Goal: Navigation & Orientation: Find specific page/section

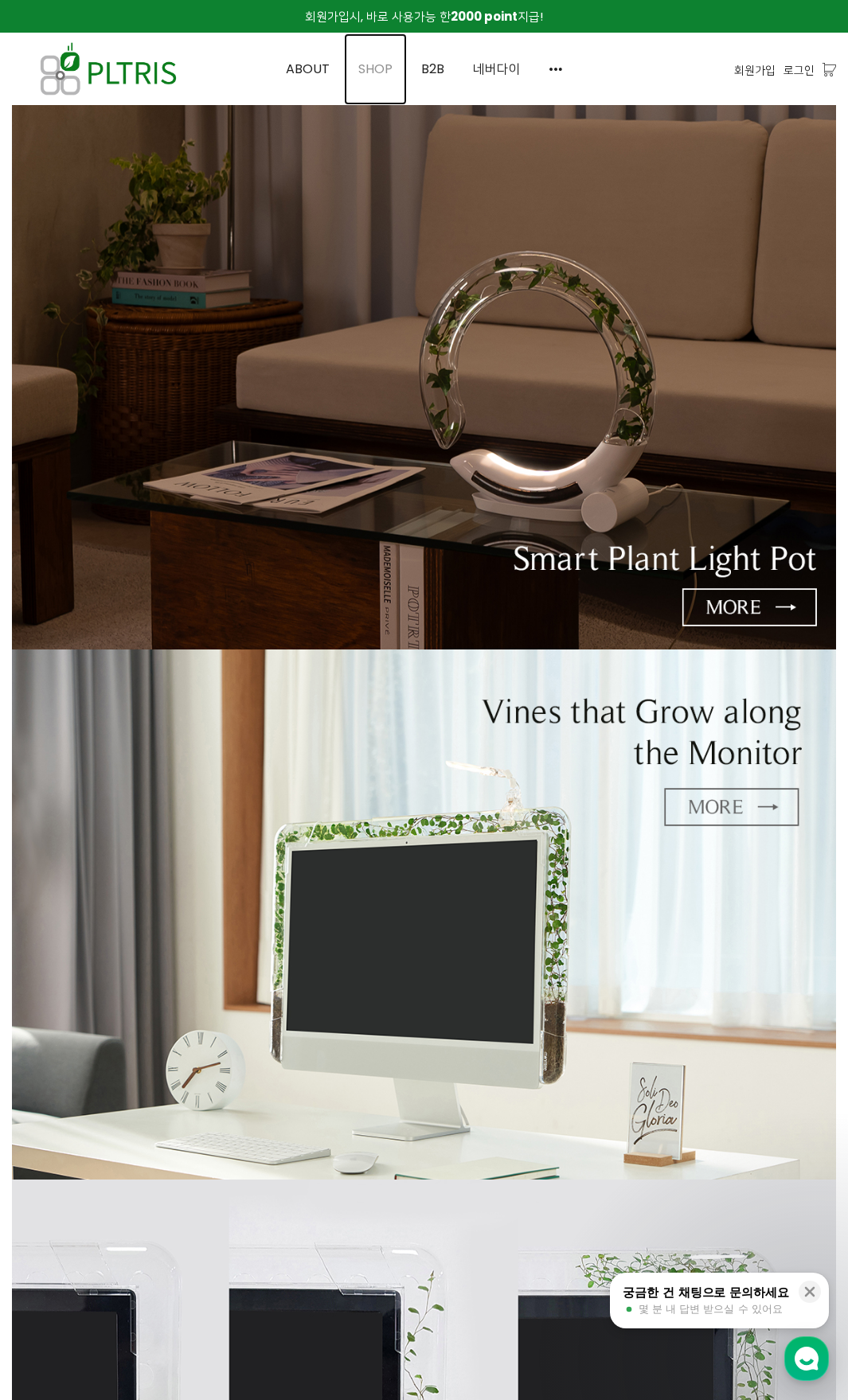
click at [384, 64] on span "SHOP" at bounding box center [376, 69] width 34 height 18
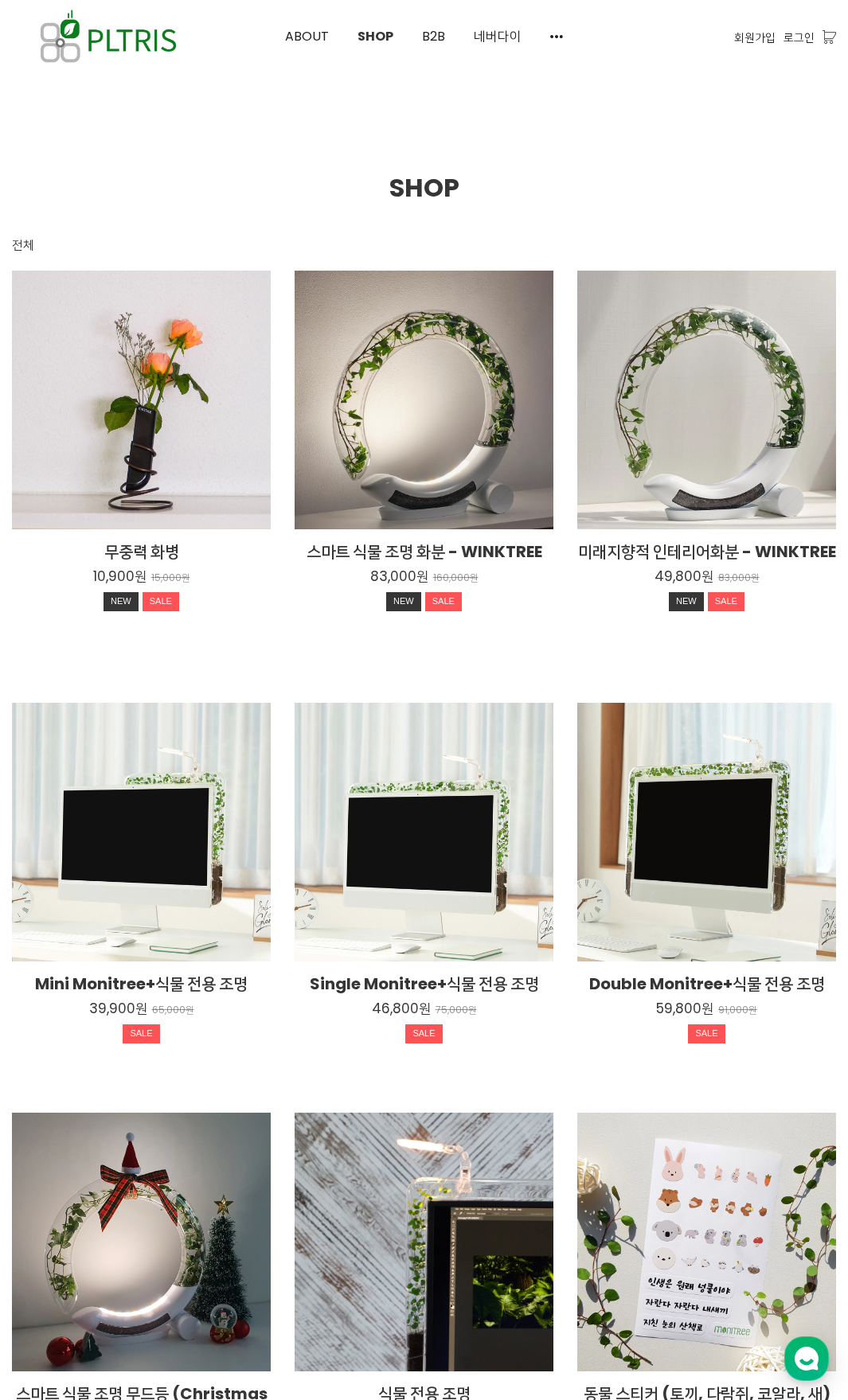
scroll to position [374, 0]
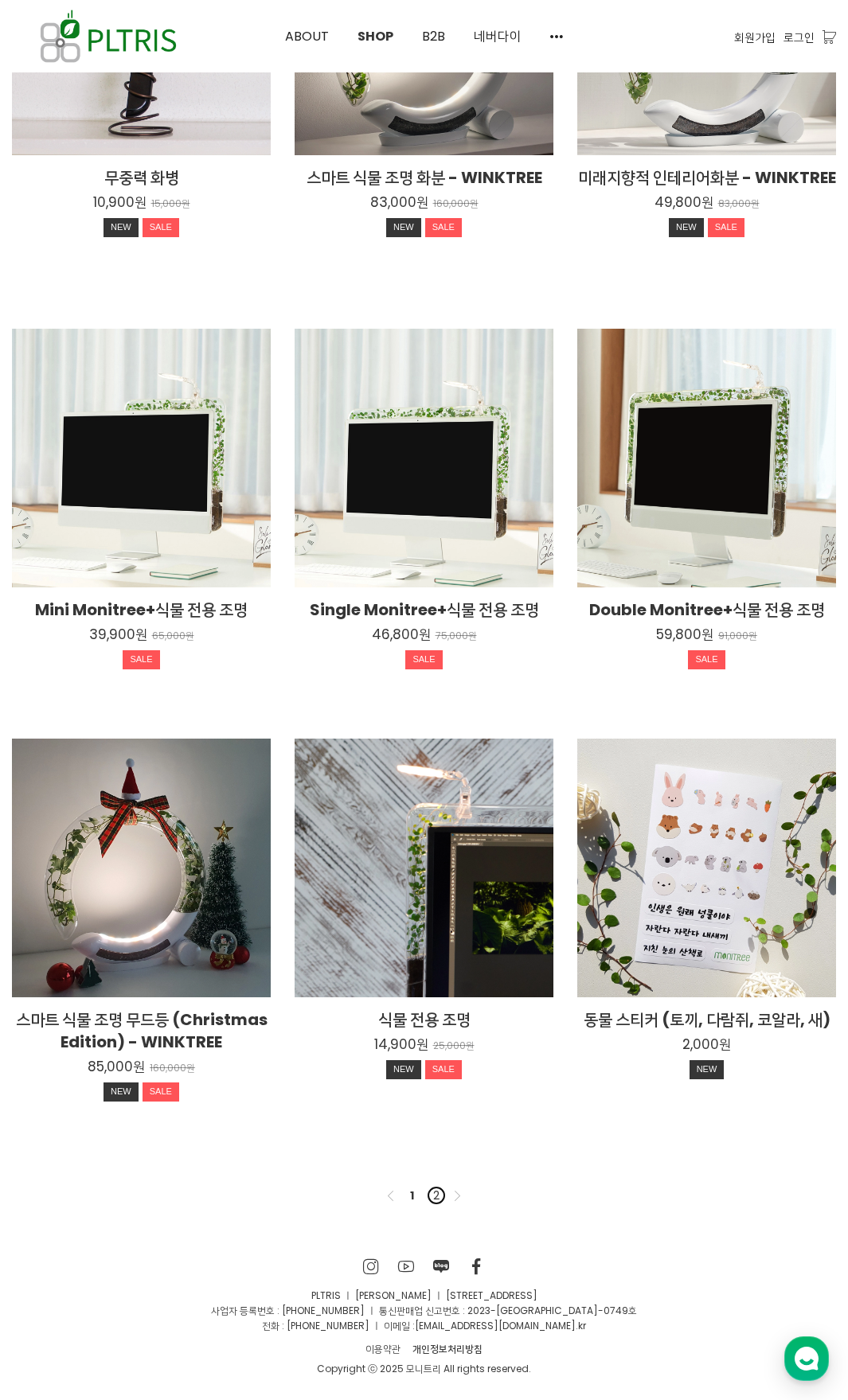
click at [433, 1199] on link "2" at bounding box center [436, 1196] width 19 height 19
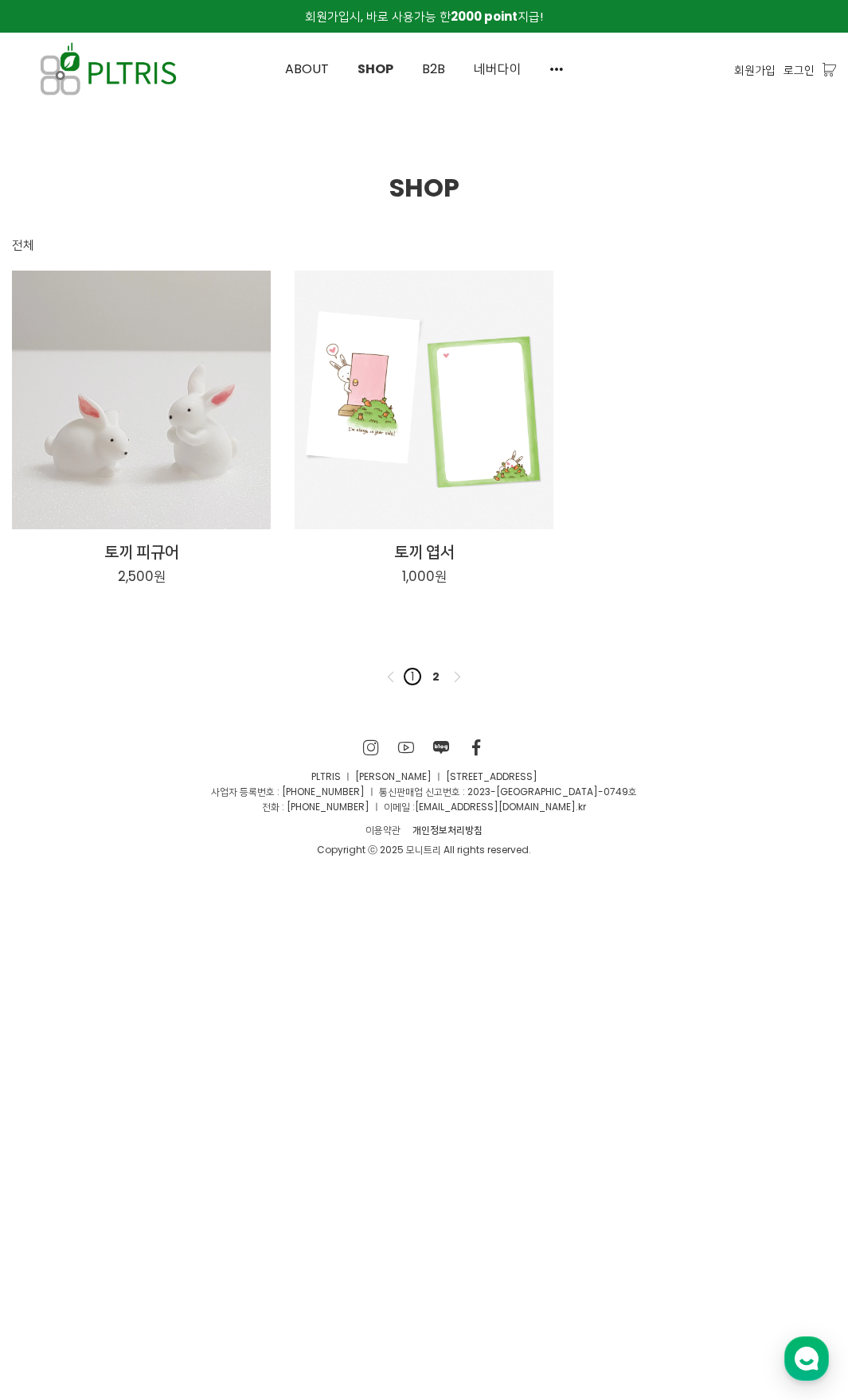
click at [411, 679] on link "1" at bounding box center [413, 677] width 19 height 19
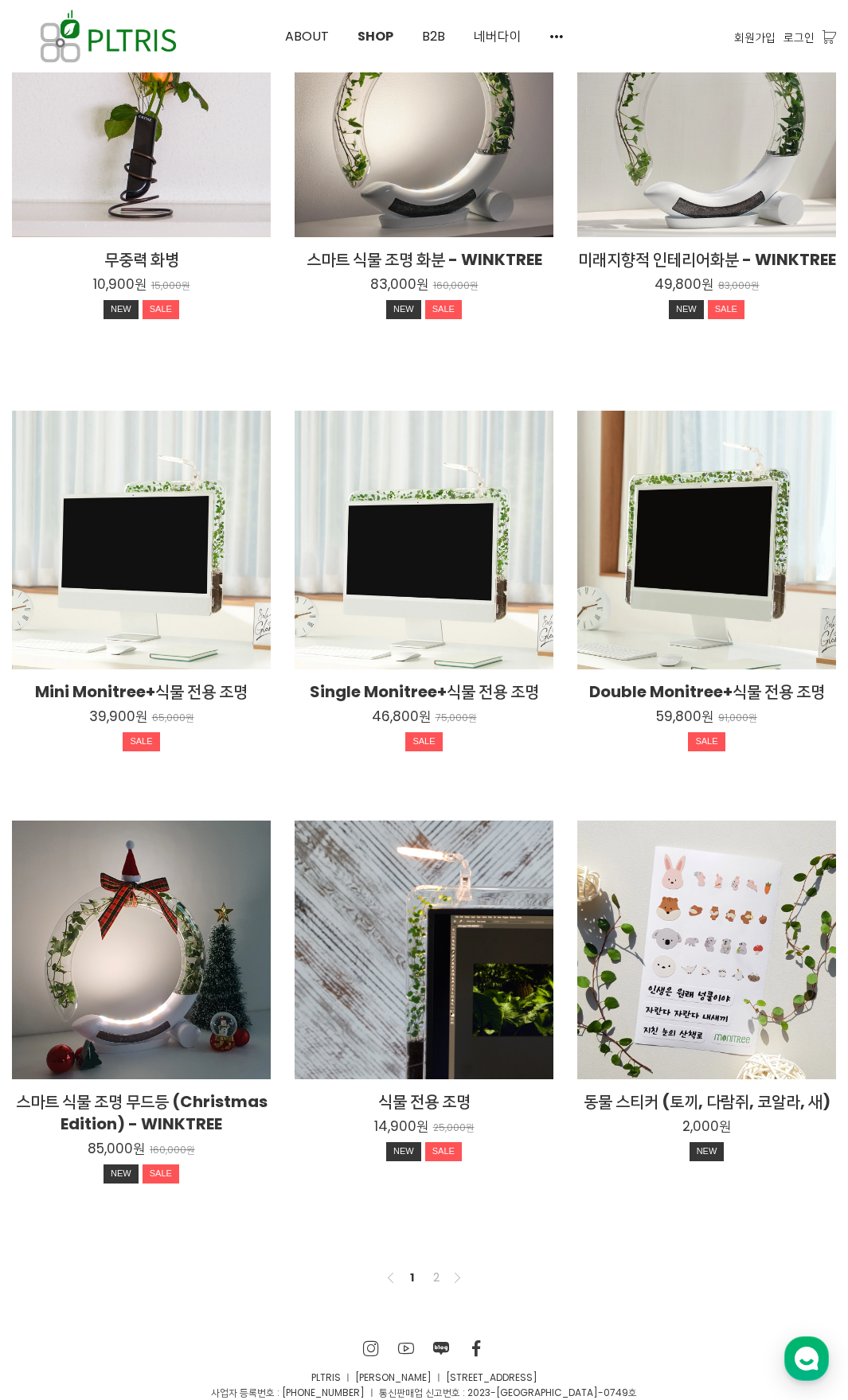
scroll to position [374, 0]
